Goal: Task Accomplishment & Management: Manage account settings

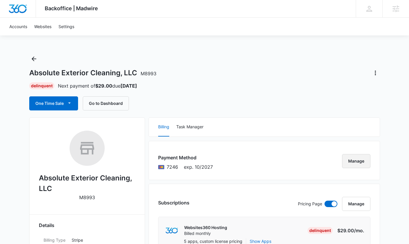
click at [351, 162] on button "Manage" at bounding box center [356, 161] width 28 height 14
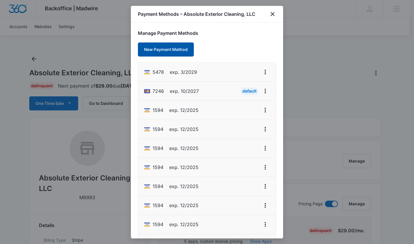
click at [170, 50] on button "New Payment Method" at bounding box center [166, 49] width 56 height 14
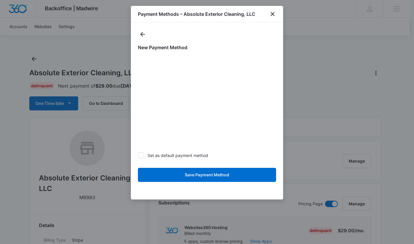
click at [140, 154] on icon at bounding box center [140, 154] width 5 height 5
click at [138, 155] on input "Set as default payment method" at bounding box center [138, 155] width 0 height 0
checkbox input "true"
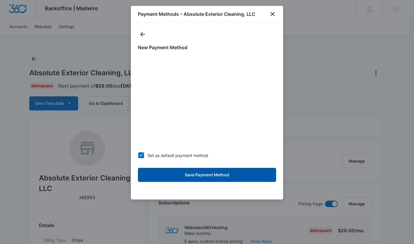
click at [205, 176] on button "Save Payment Method" at bounding box center [207, 175] width 138 height 14
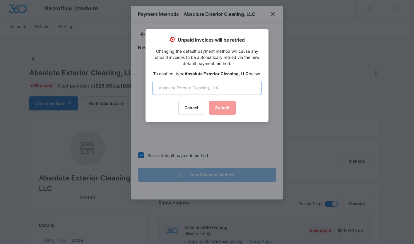
click at [186, 93] on input "text" at bounding box center [206, 88] width 109 height 14
type input "Absolute Exterior Cleaning, LLC"
click at [219, 114] on button "Submit" at bounding box center [222, 108] width 27 height 14
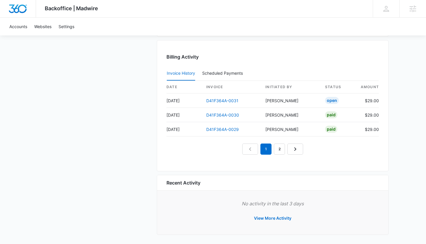
scroll to position [586, 0]
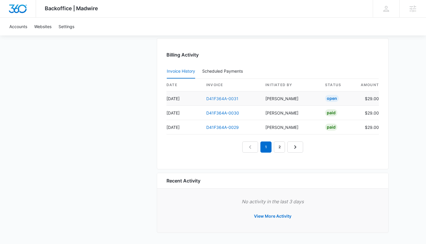
click at [218, 98] on link "D41F364A-0031" at bounding box center [222, 98] width 32 height 5
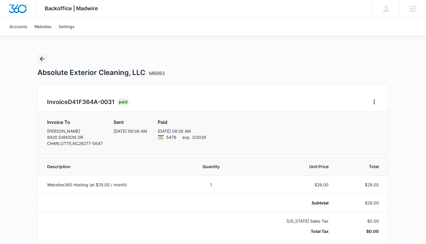
click at [42, 58] on icon "Back" at bounding box center [42, 58] width 7 height 7
